Goal: Task Accomplishment & Management: Use online tool/utility

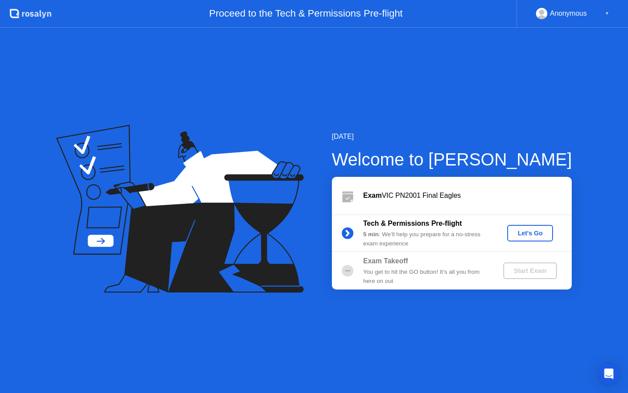
click at [522, 232] on div "Let's Go" at bounding box center [530, 232] width 39 height 7
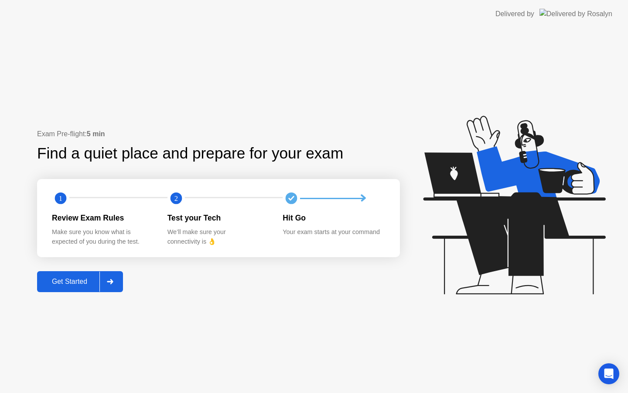
click at [72, 279] on div "Get Started" at bounding box center [70, 281] width 60 height 8
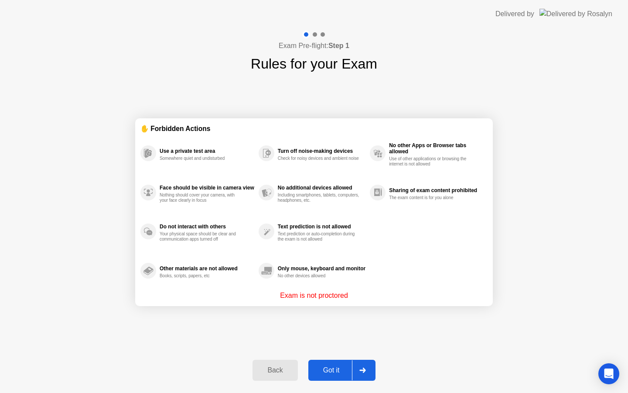
click at [330, 369] on div "Got it" at bounding box center [331, 370] width 41 height 8
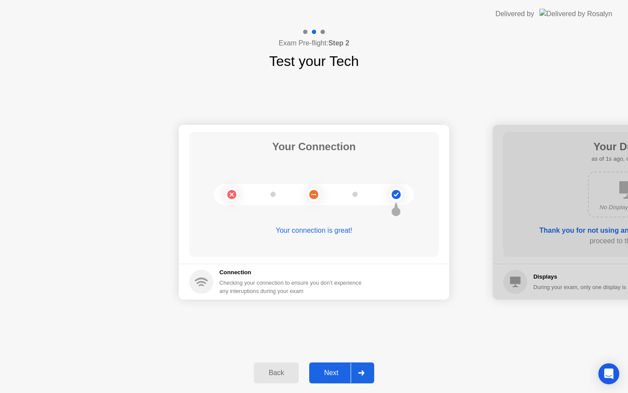
click at [330, 369] on div "Next" at bounding box center [331, 373] width 39 height 8
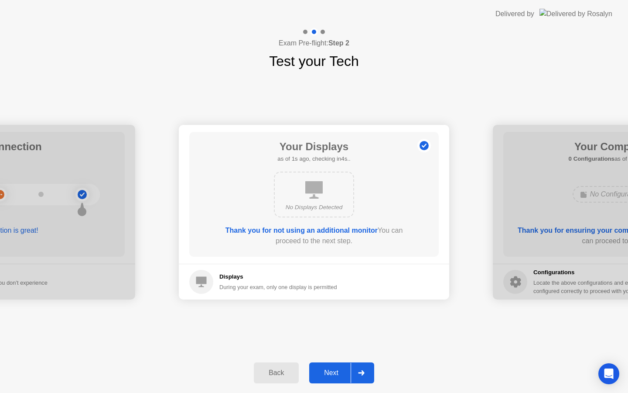
click at [330, 369] on div "Next" at bounding box center [331, 373] width 39 height 8
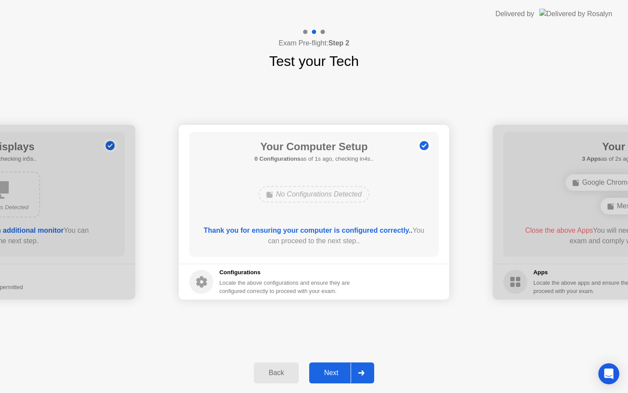
click at [330, 369] on div "Next" at bounding box center [331, 373] width 39 height 8
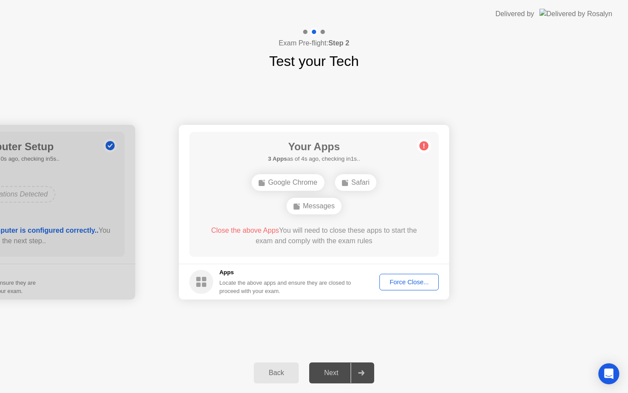
click at [392, 284] on div "Force Close..." at bounding box center [409, 281] width 53 height 7
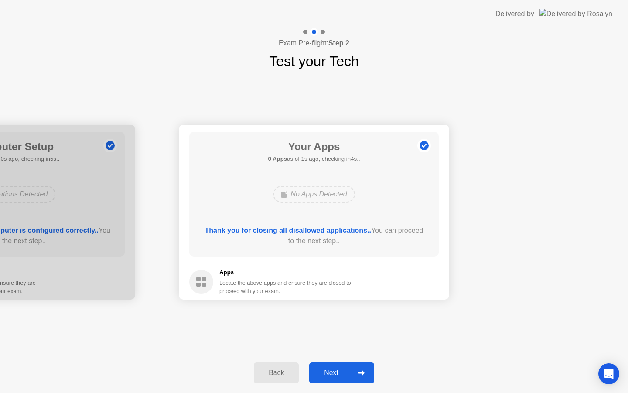
click at [333, 370] on div "Next" at bounding box center [331, 373] width 39 height 8
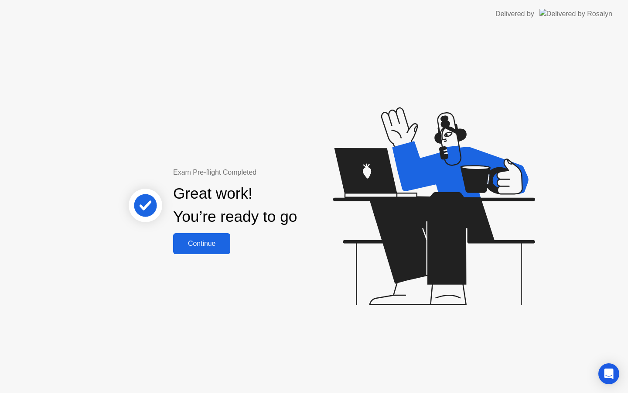
click at [196, 246] on div "Continue" at bounding box center [202, 243] width 52 height 8
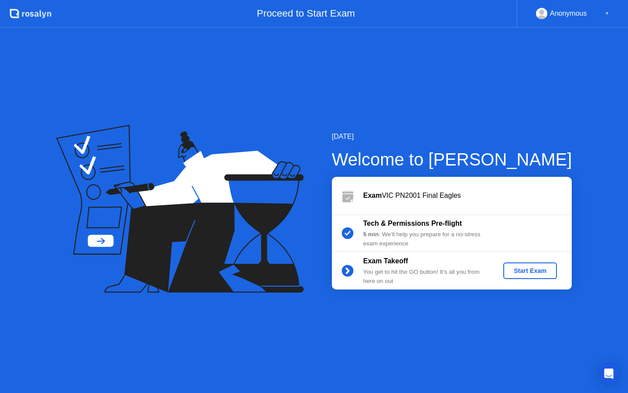
click at [522, 269] on div "Start Exam" at bounding box center [530, 270] width 47 height 7
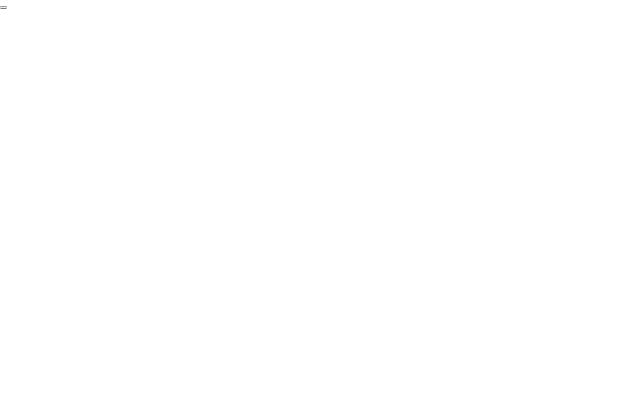
click at [7, 9] on button "End Proctoring Session" at bounding box center [3, 7] width 7 height 3
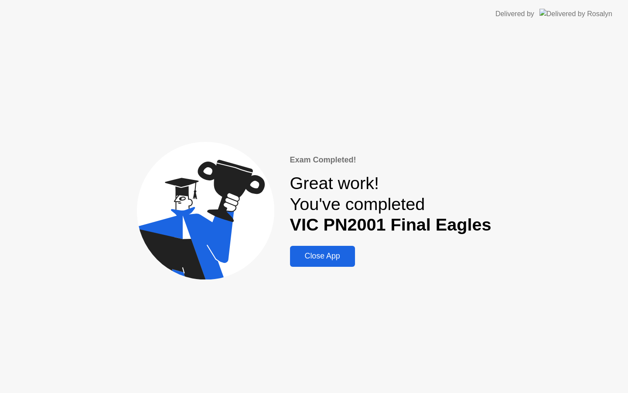
click at [324, 255] on div "Close App" at bounding box center [323, 255] width 60 height 9
